Goal: Book appointment/travel/reservation

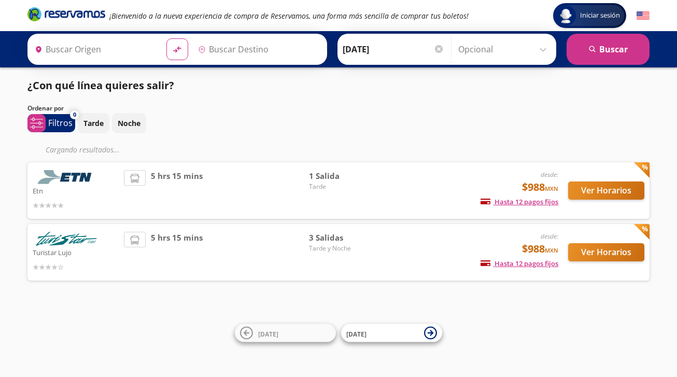
type input "Central del Sur (taxqueña), [GEOGRAPHIC_DATA]"
type input "[GEOGRAPHIC_DATA], [GEOGRAPHIC_DATA]"
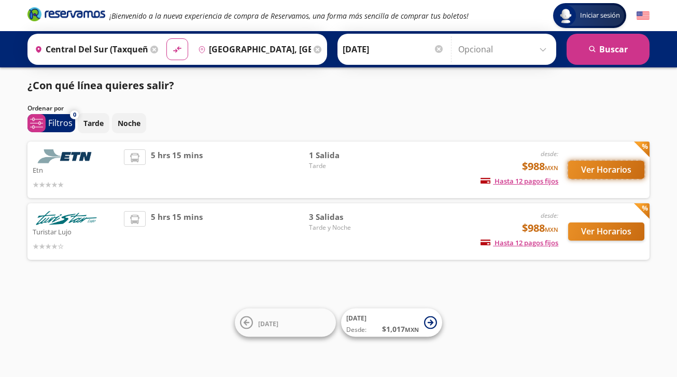
click at [593, 172] on button "Ver Horarios" at bounding box center [606, 170] width 76 height 18
click at [596, 226] on button "Ver Horarios" at bounding box center [606, 231] width 76 height 18
